Goal: Find specific page/section: Find specific page/section

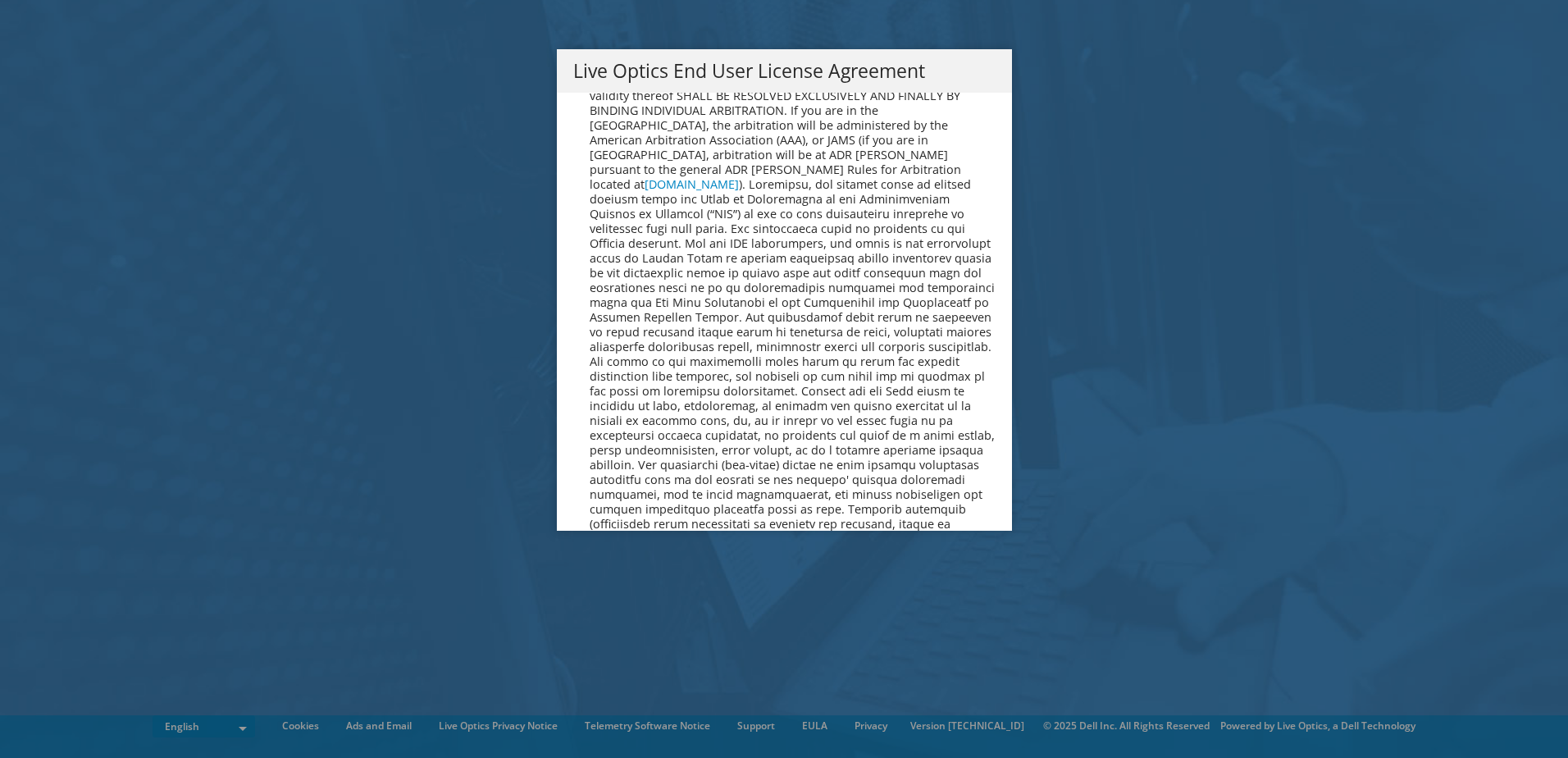
scroll to position [6201, 0]
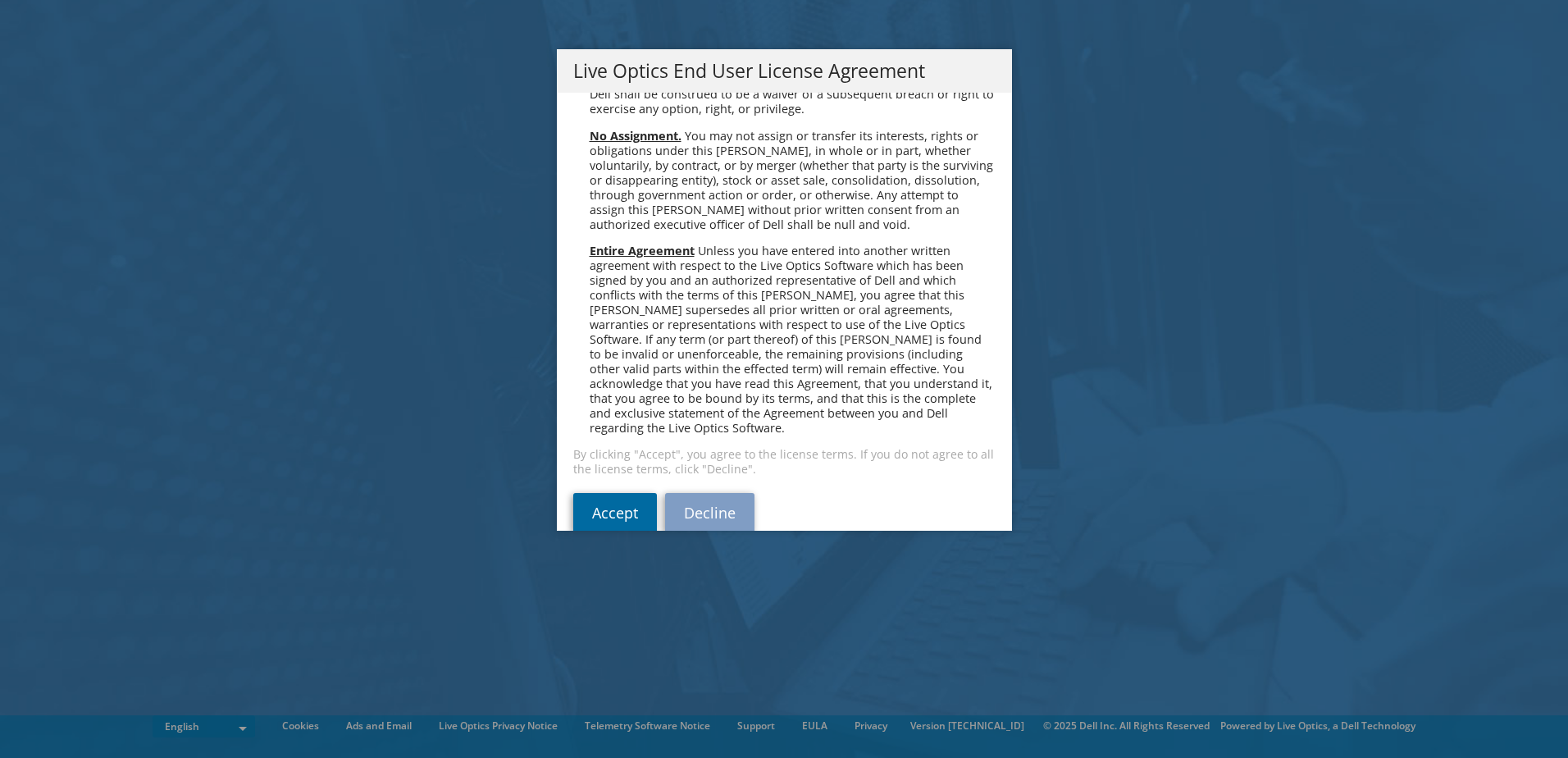
click at [604, 493] on link "Accept" at bounding box center [615, 513] width 84 height 40
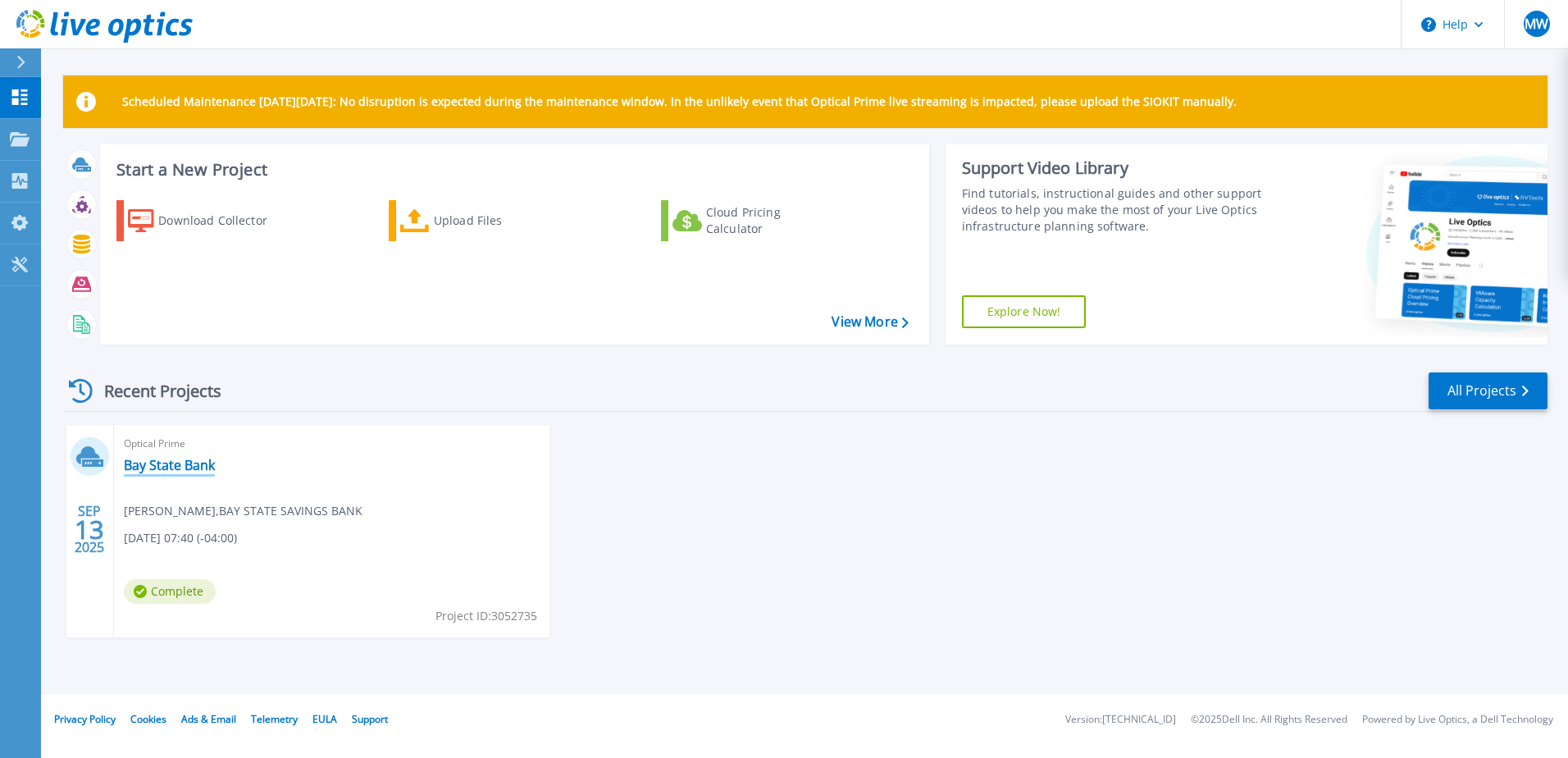
click at [172, 465] on link "Bay State Bank" at bounding box center [169, 464] width 91 height 16
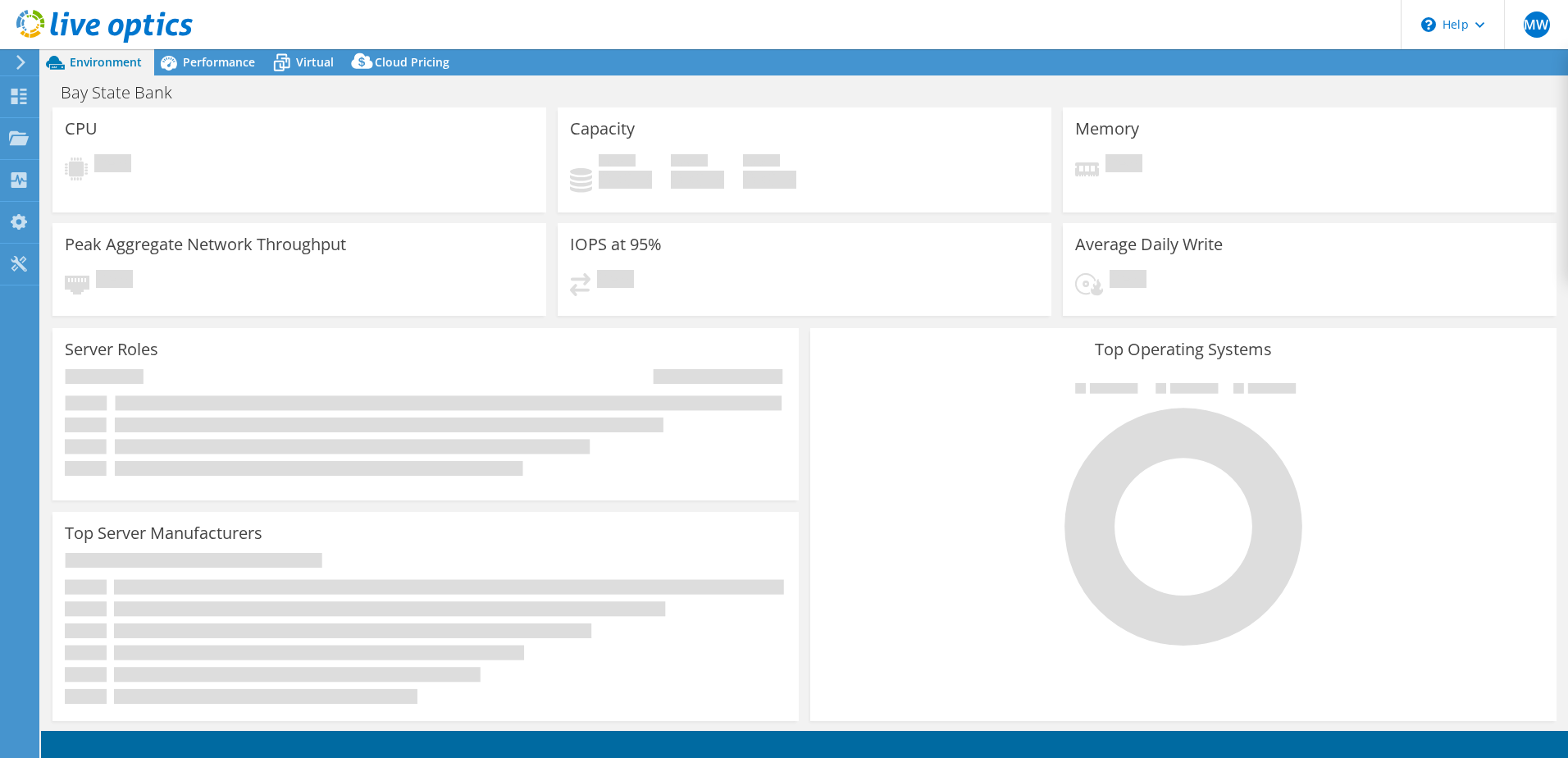
select select "USD"
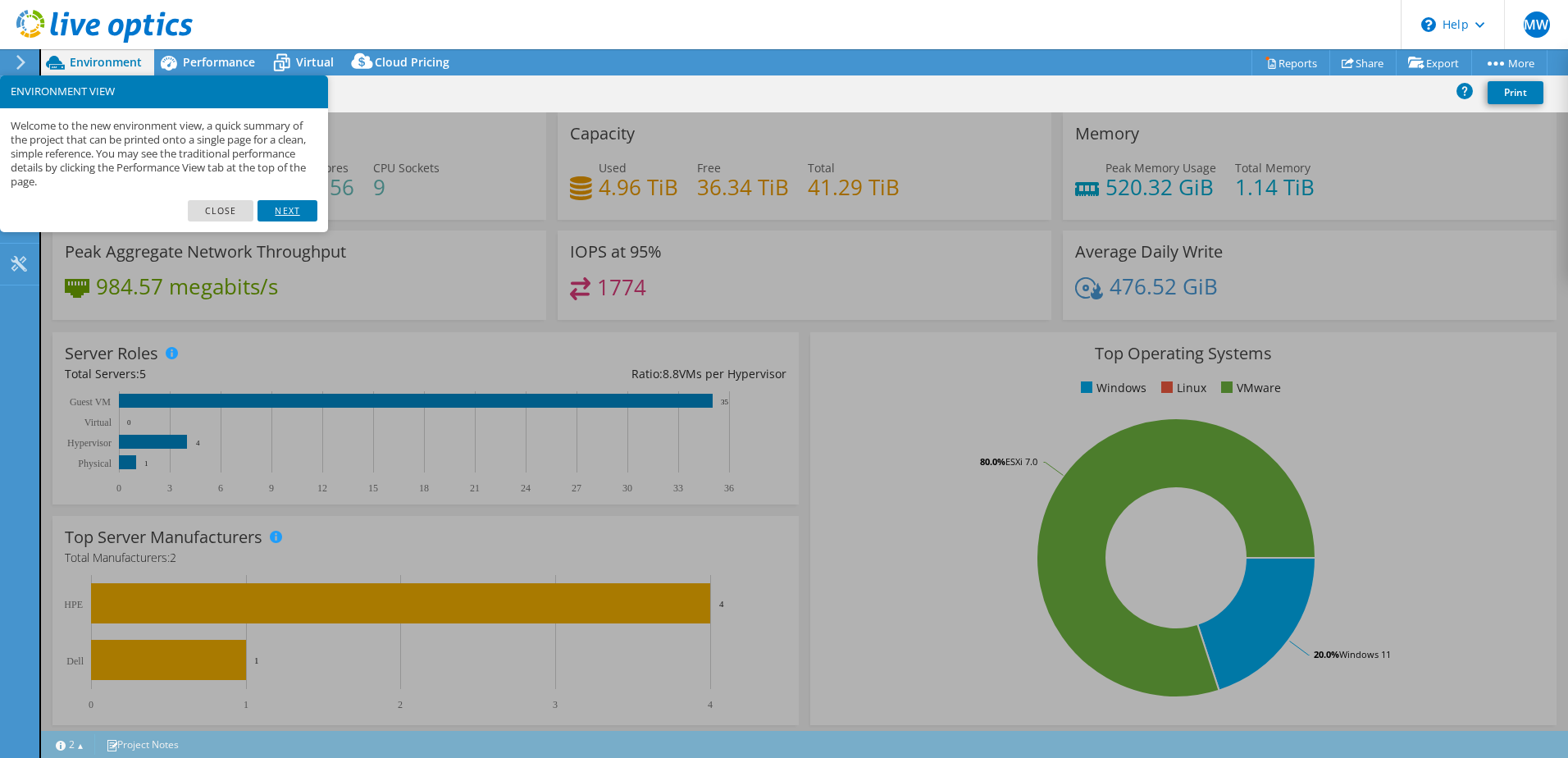
click at [302, 210] on link "Next" at bounding box center [287, 211] width 59 height 22
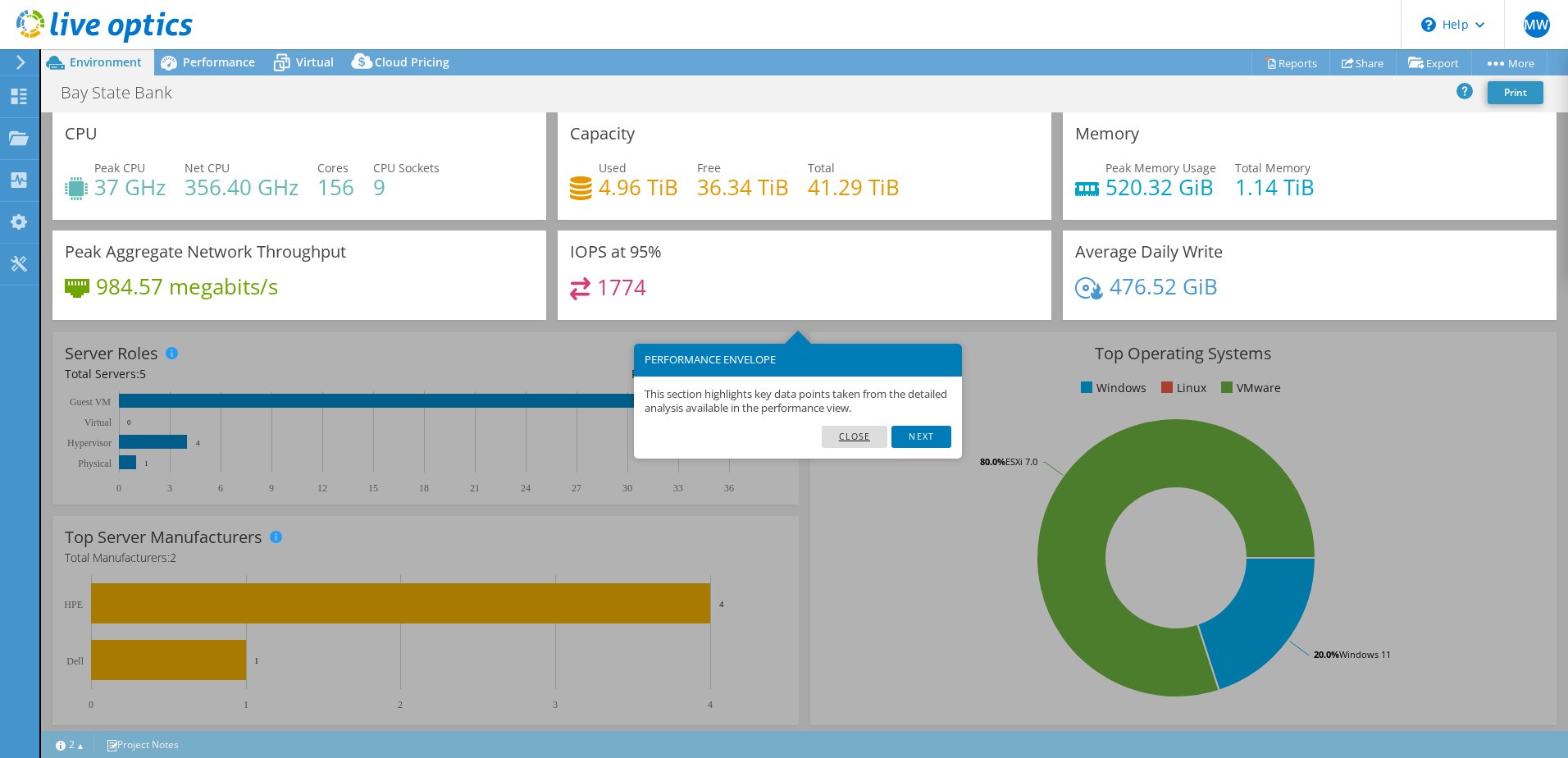
click at [859, 439] on link "Close" at bounding box center [854, 436] width 66 height 22
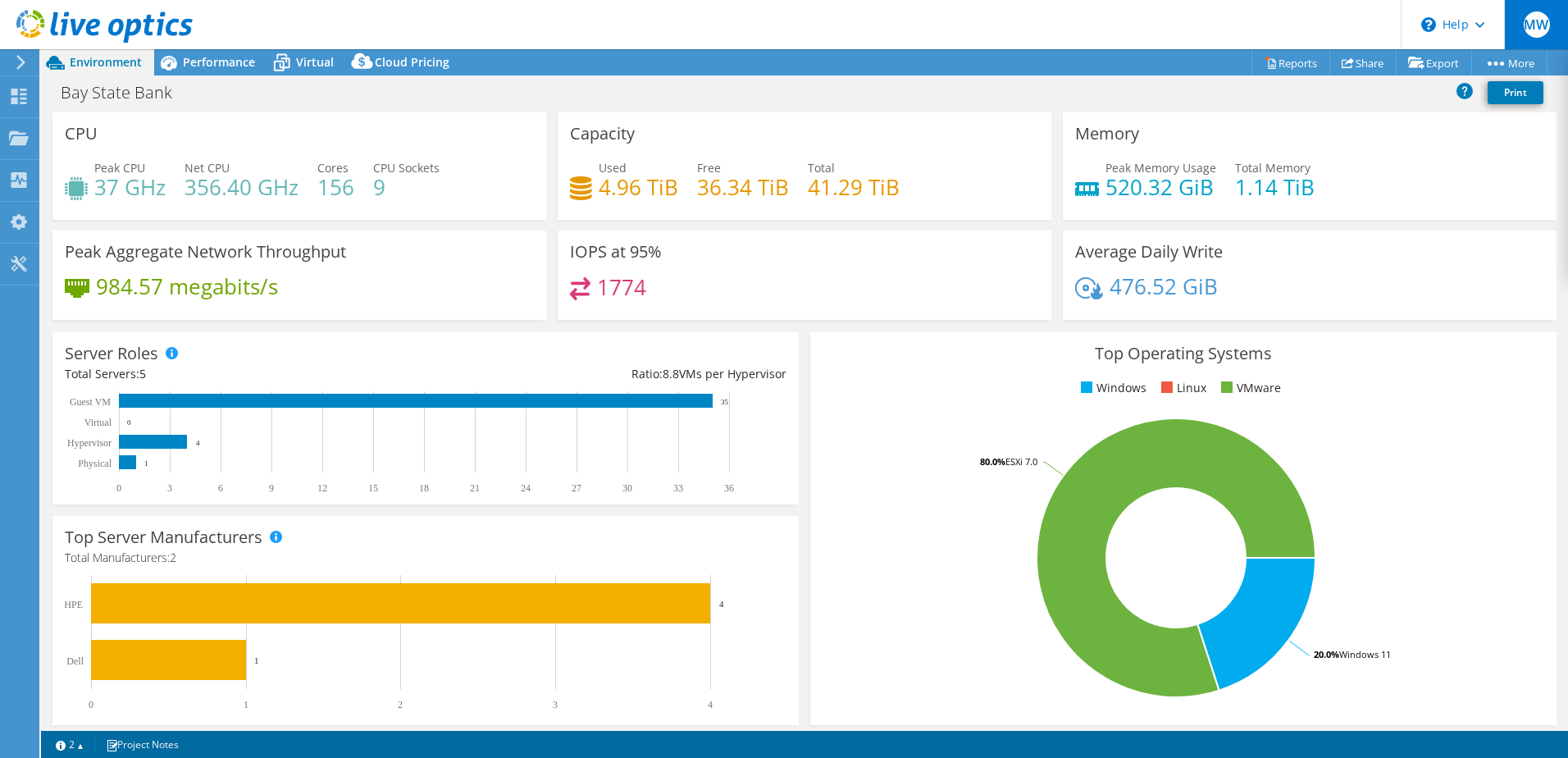
click at [1538, 30] on span "MW" at bounding box center [1537, 25] width 26 height 26
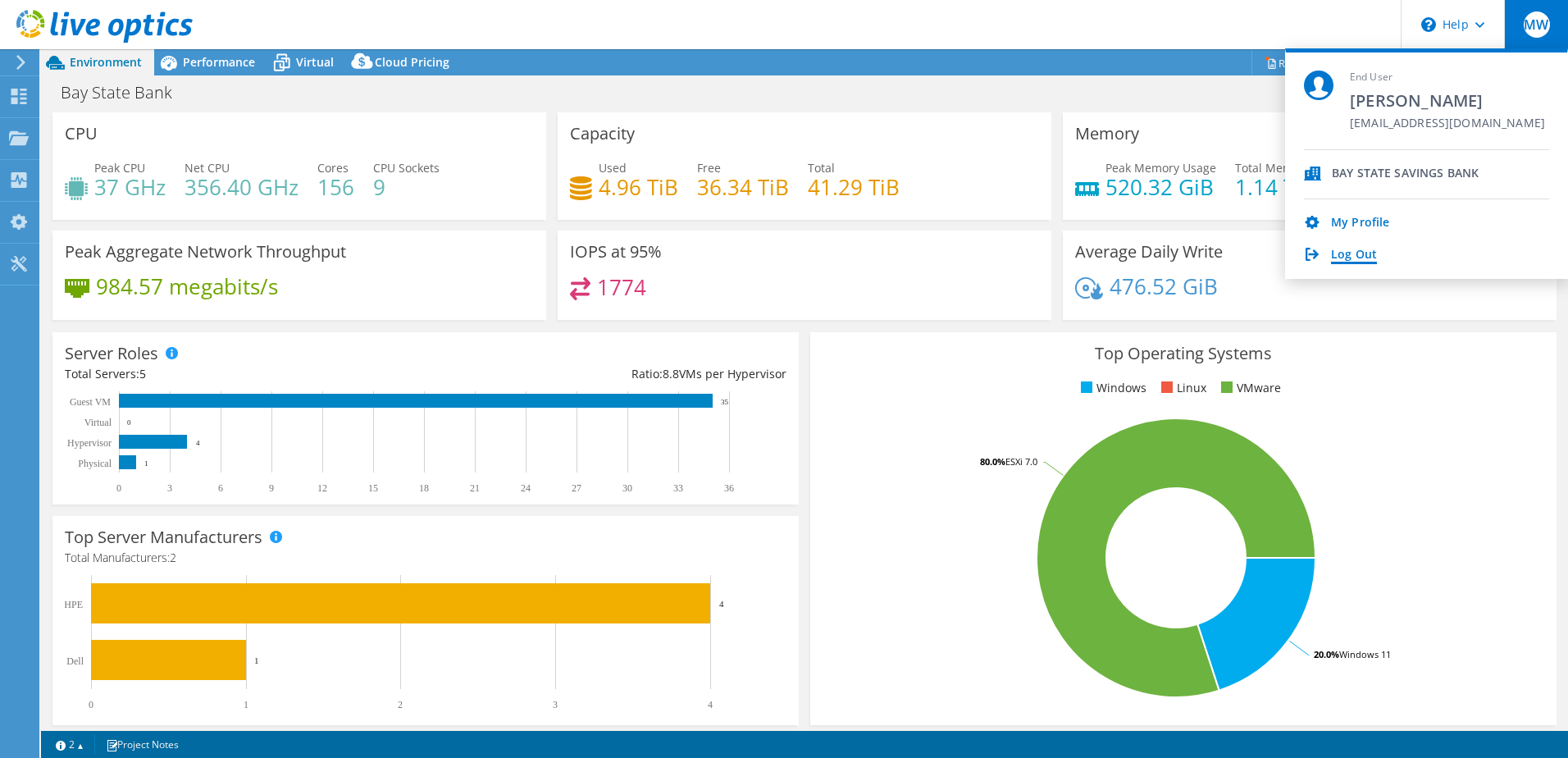
click at [1357, 250] on link "Log Out" at bounding box center [1354, 255] width 46 height 16
